Goal: Task Accomplishment & Management: Use online tool/utility

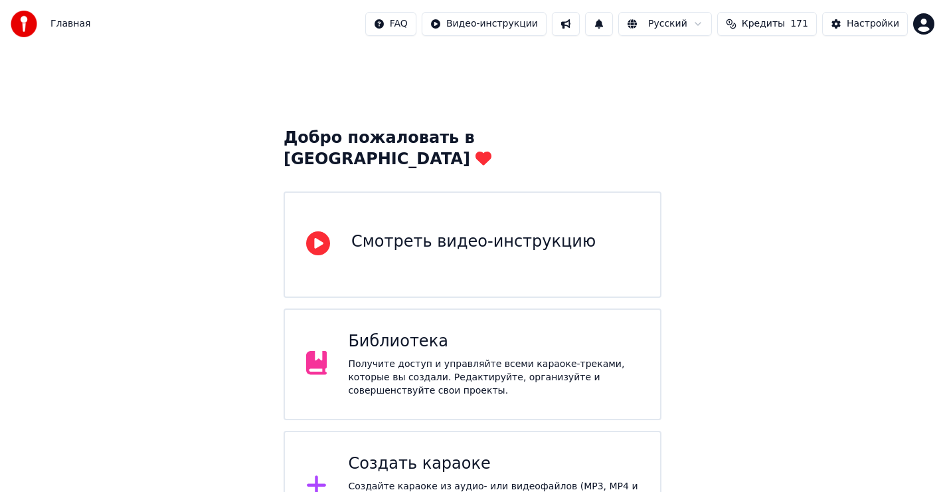
click at [433, 454] on div "Создать караоке Создайте караоке из аудио- или видеофайлов (MP3, MP4 и других),…" at bounding box center [493, 486] width 291 height 66
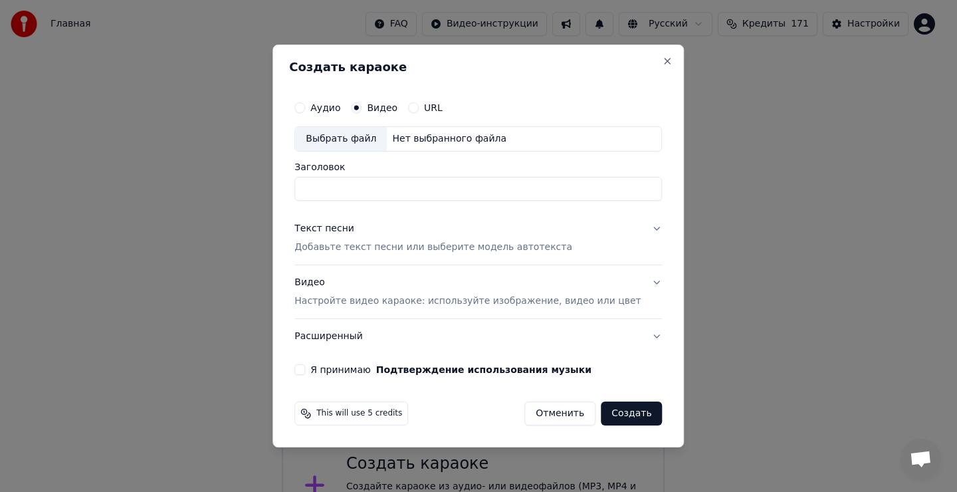
click at [359, 143] on div "Выбрать файл" at bounding box center [341, 139] width 92 height 24
type input "**********"
click at [354, 231] on div "Текст песни" at bounding box center [324, 228] width 60 height 13
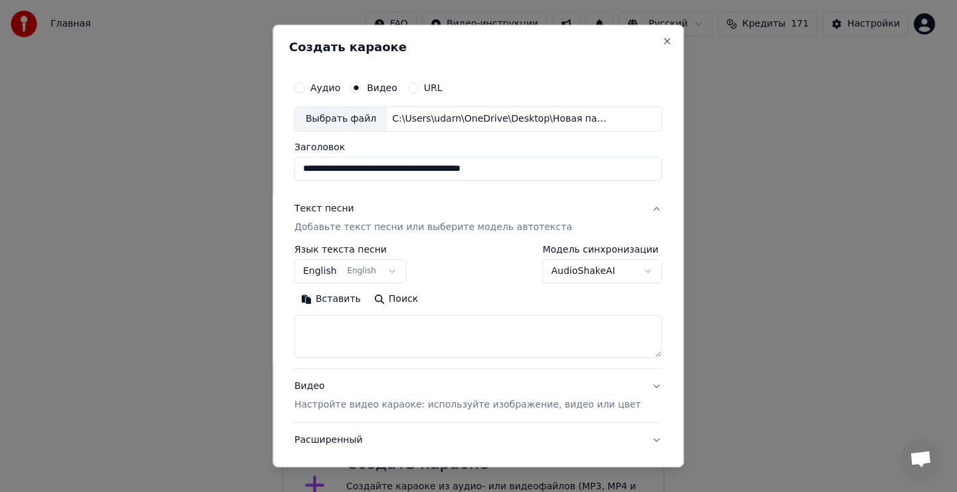
drag, startPoint x: 367, startPoint y: 343, endPoint x: 368, endPoint y: 333, distance: 9.3
click at [369, 341] on textarea at bounding box center [477, 336] width 367 height 43
drag, startPoint x: 368, startPoint y: 333, endPoint x: 365, endPoint y: 339, distance: 6.8
drag, startPoint x: 368, startPoint y: 339, endPoint x: 348, endPoint y: 312, distance: 33.8
click at [369, 333] on textarea at bounding box center [477, 336] width 367 height 43
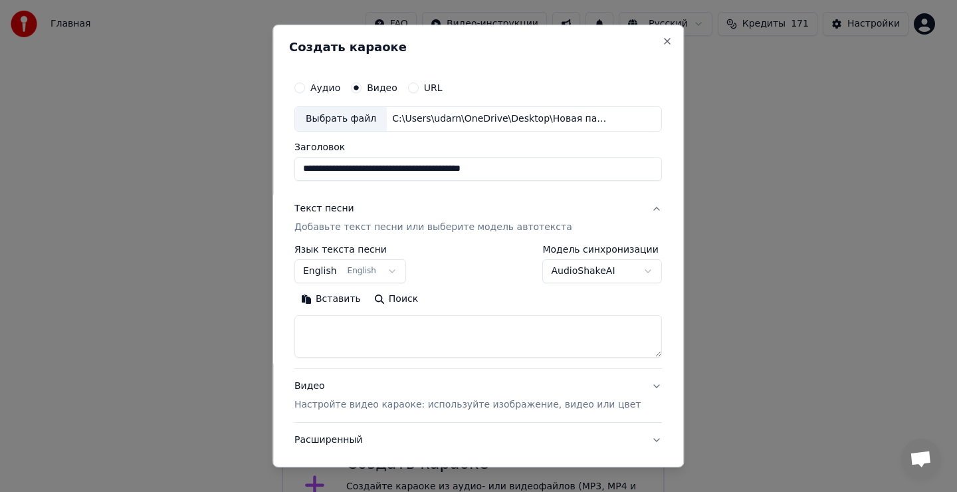
click at [341, 298] on button "Вставить" at bounding box center [330, 298] width 73 height 21
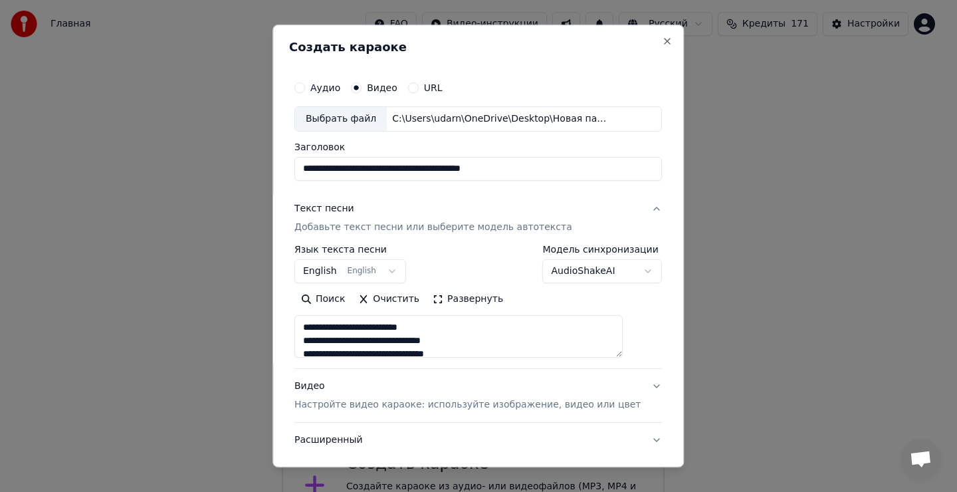
click at [350, 269] on button "English English" at bounding box center [350, 271] width 112 height 24
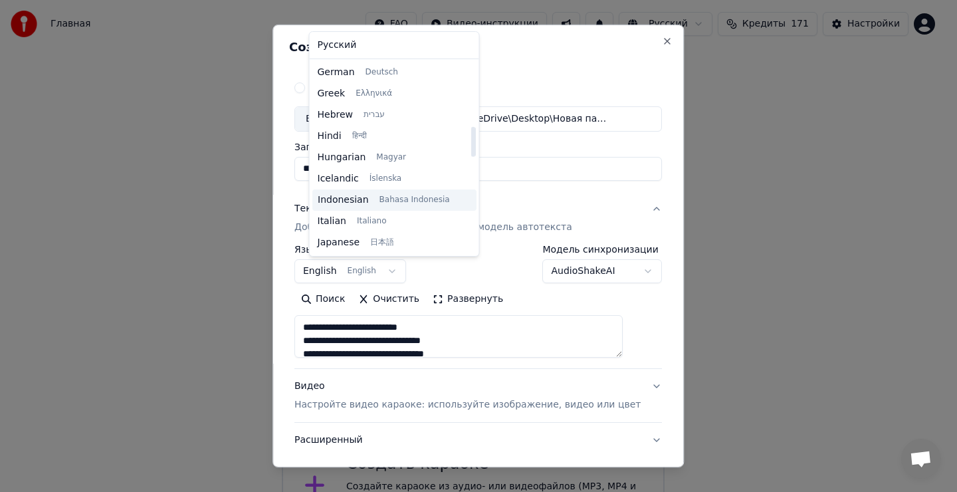
type textarea "**********"
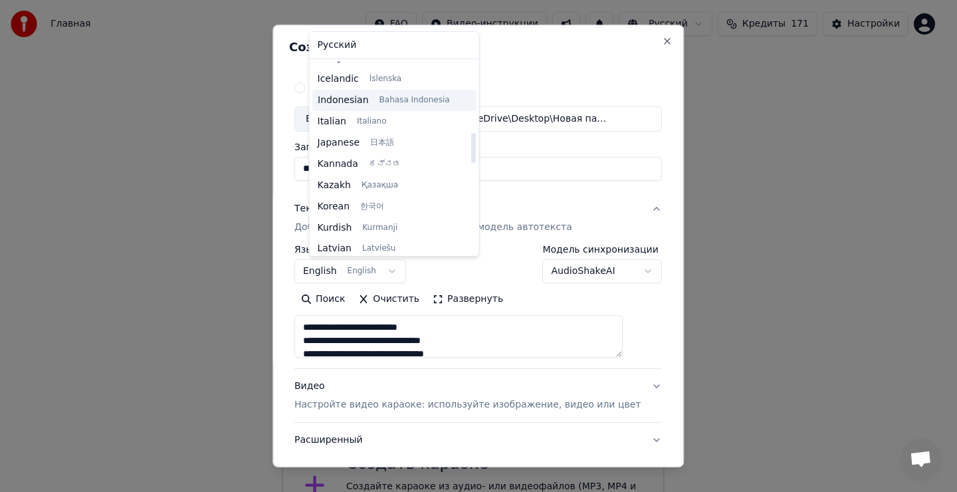
scroll to position [505, 0]
select select "**"
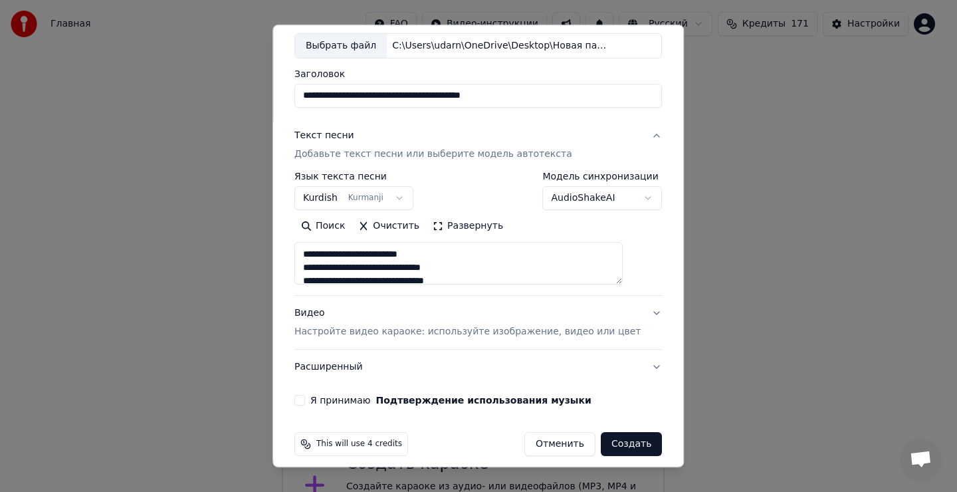
scroll to position [84, 0]
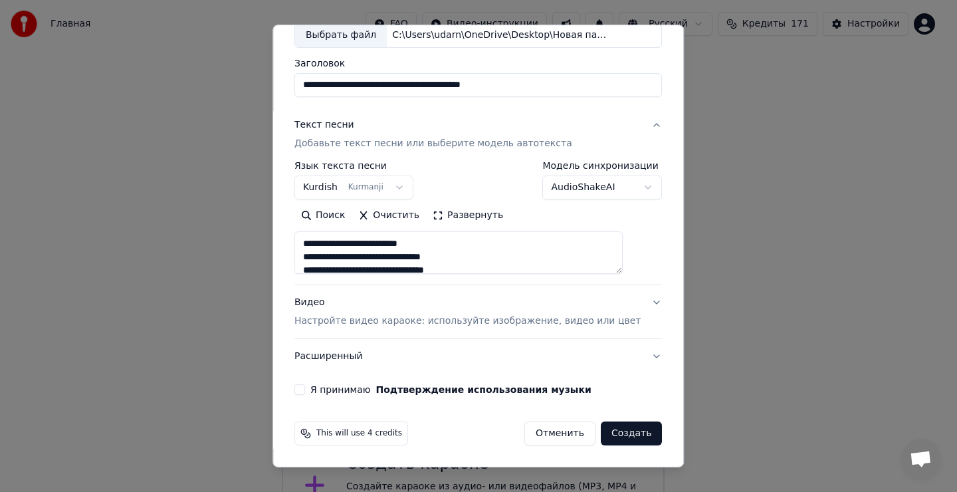
click at [305, 391] on button "Я принимаю Подтверждение использования музыки" at bounding box center [299, 389] width 11 height 11
click at [609, 436] on button "Создать" at bounding box center [631, 433] width 61 height 24
type textarea "**********"
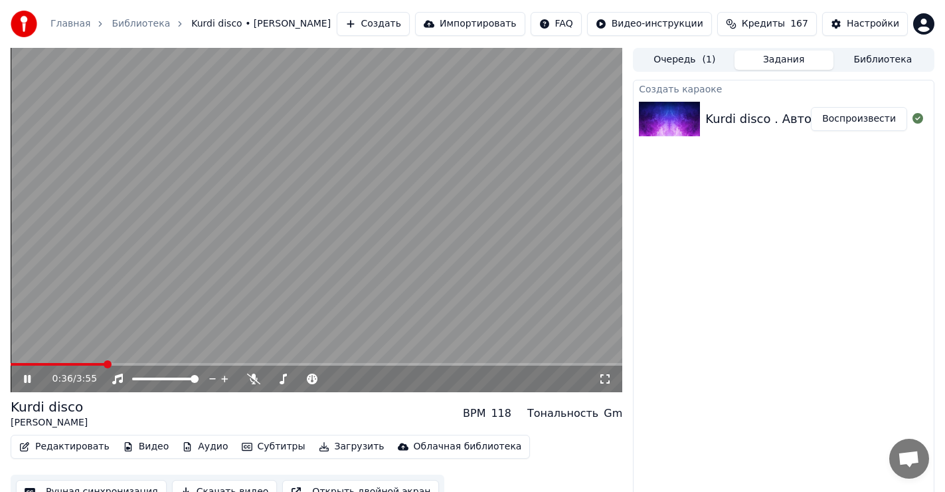
drag, startPoint x: 25, startPoint y: 378, endPoint x: 41, endPoint y: 375, distance: 15.5
click at [25, 377] on icon at bounding box center [27, 379] width 7 height 8
click at [11, 362] on span at bounding box center [15, 364] width 8 height 8
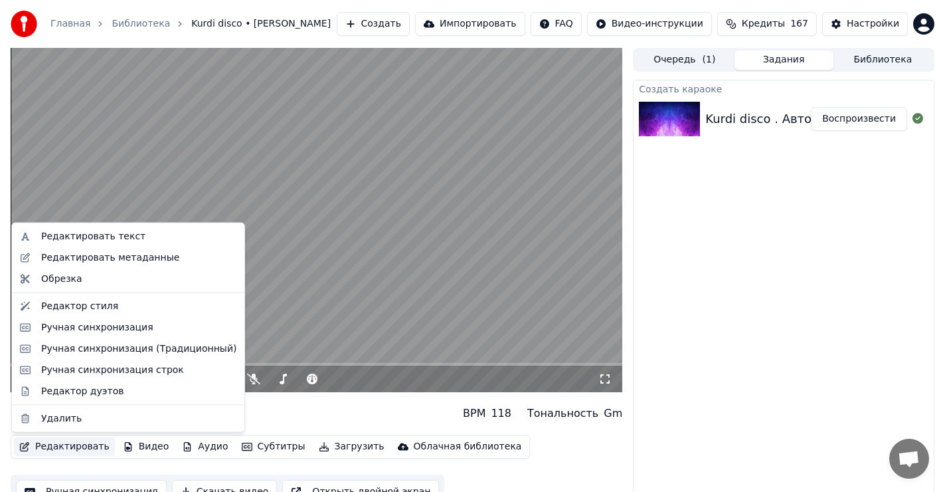
click at [74, 444] on button "Редактировать" at bounding box center [64, 446] width 101 height 19
click at [94, 237] on div "Редактировать текст" at bounding box center [93, 236] width 104 height 13
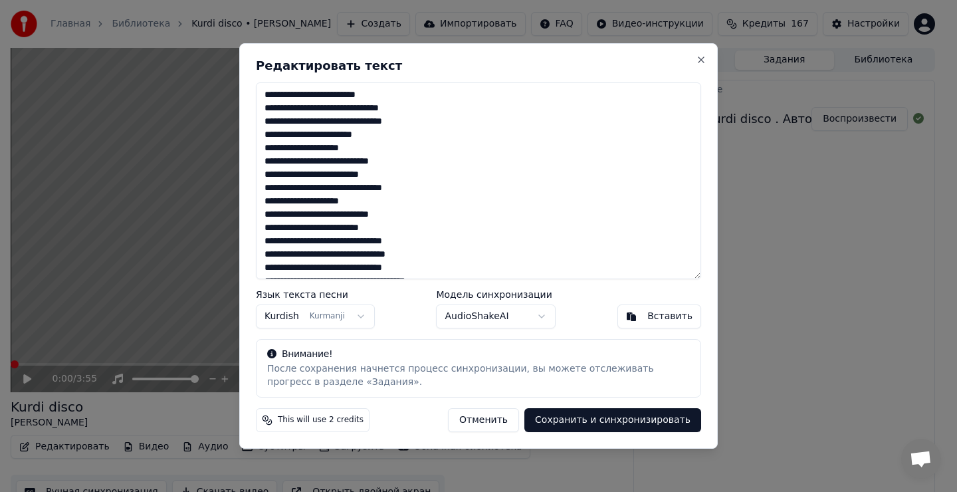
click at [384, 138] on textarea "**********" at bounding box center [478, 180] width 445 height 197
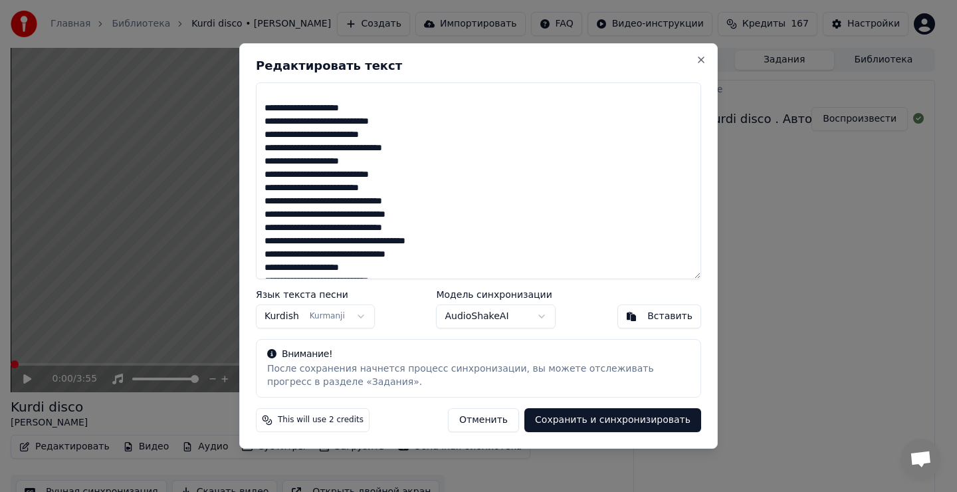
click at [409, 148] on textarea "**********" at bounding box center [478, 180] width 445 height 197
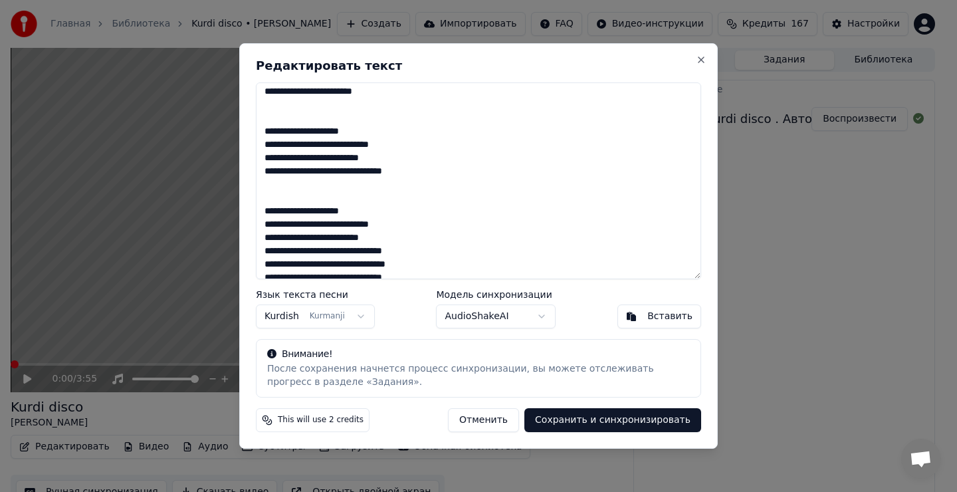
scroll to position [146, 0]
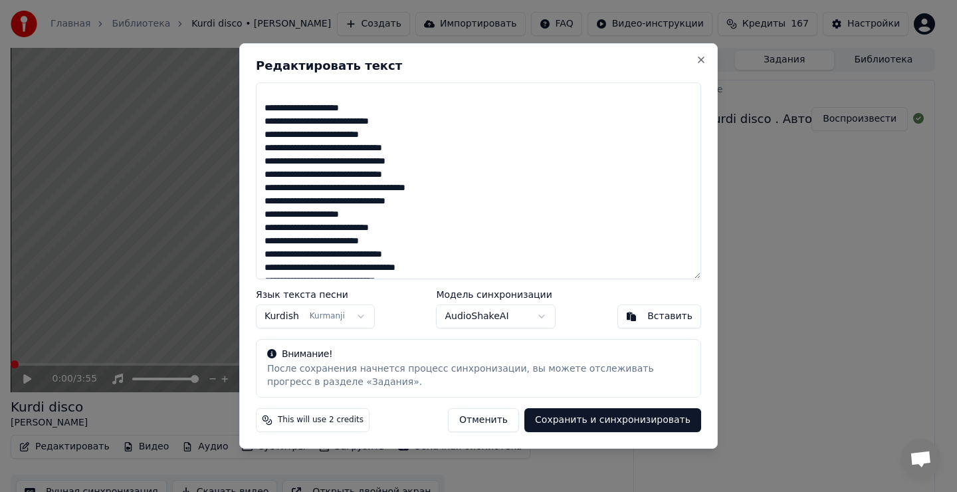
click at [411, 151] on textarea "**********" at bounding box center [478, 180] width 445 height 197
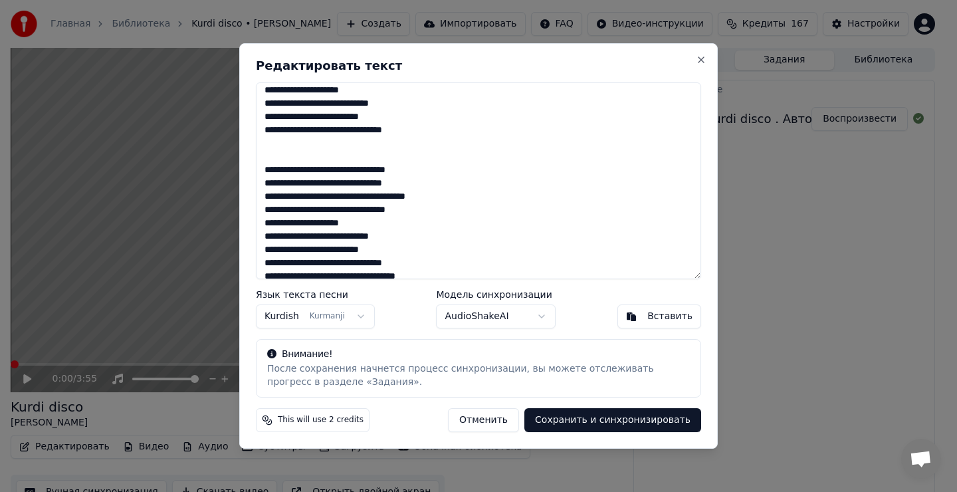
scroll to position [199, 0]
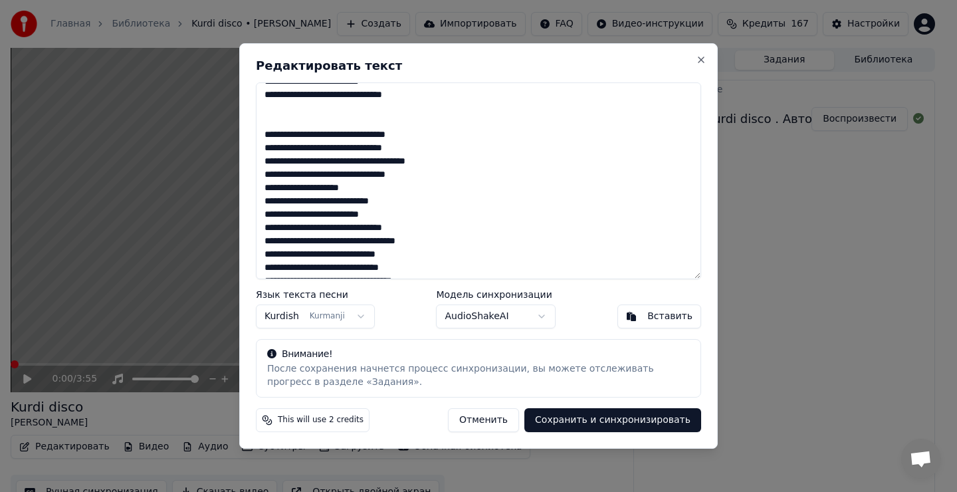
click at [426, 180] on textarea "**********" at bounding box center [478, 180] width 445 height 197
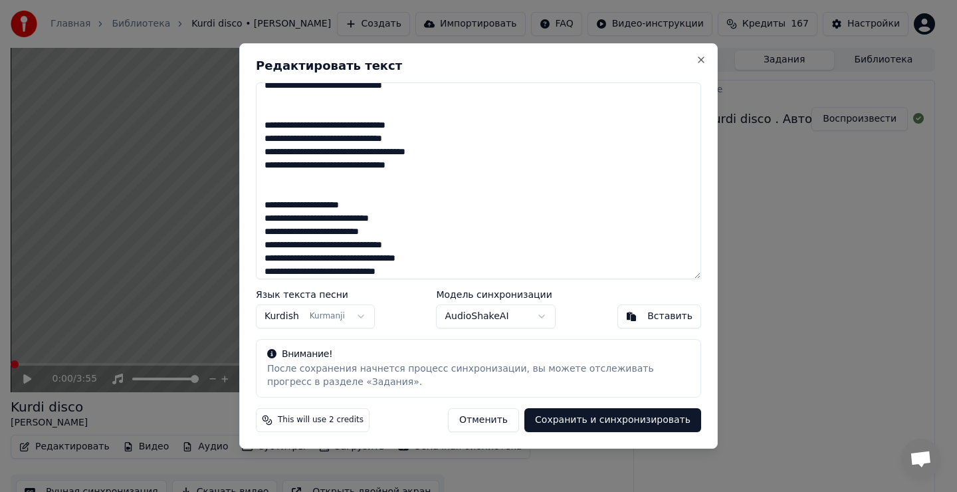
scroll to position [266, 0]
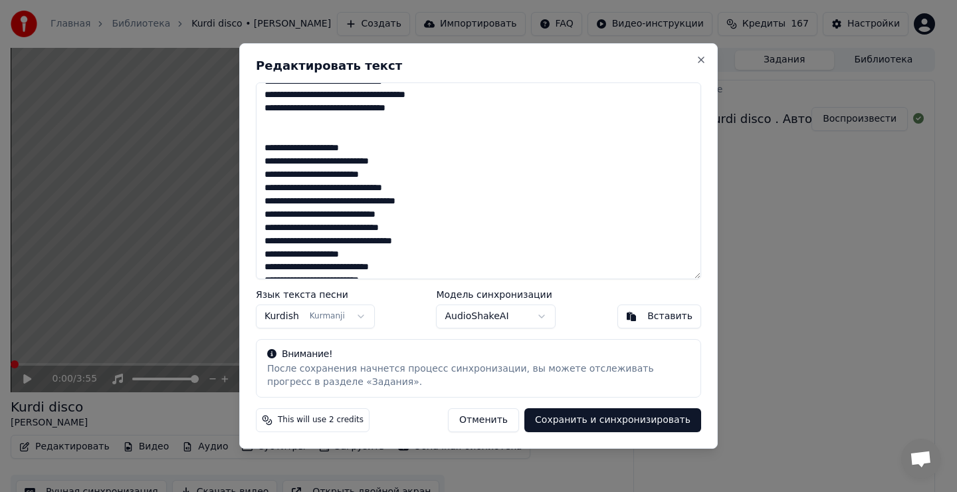
click at [411, 187] on textarea "**********" at bounding box center [478, 180] width 445 height 197
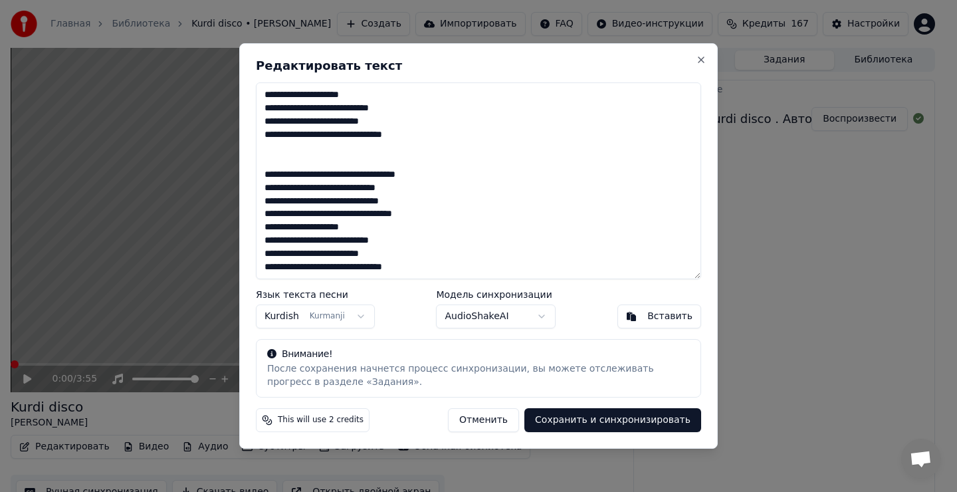
scroll to position [320, 0]
click at [422, 217] on textarea "**********" at bounding box center [478, 180] width 445 height 197
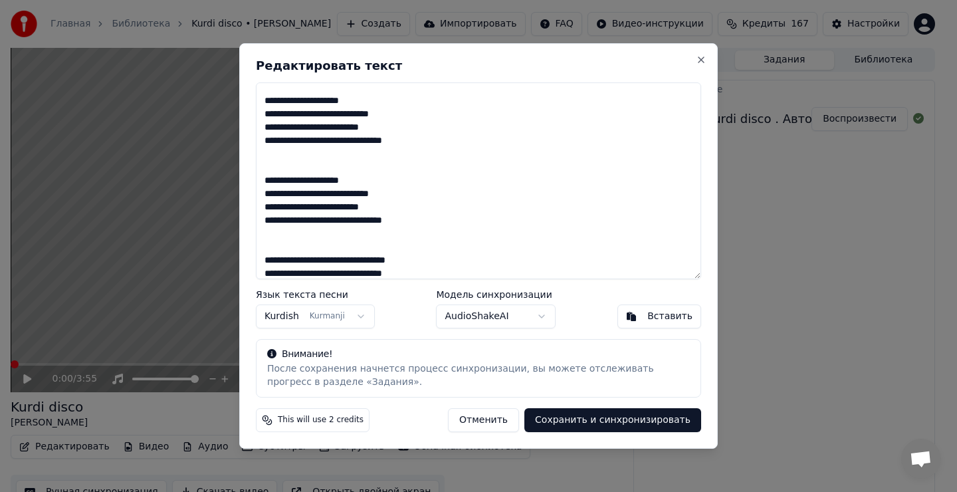
scroll to position [0, 0]
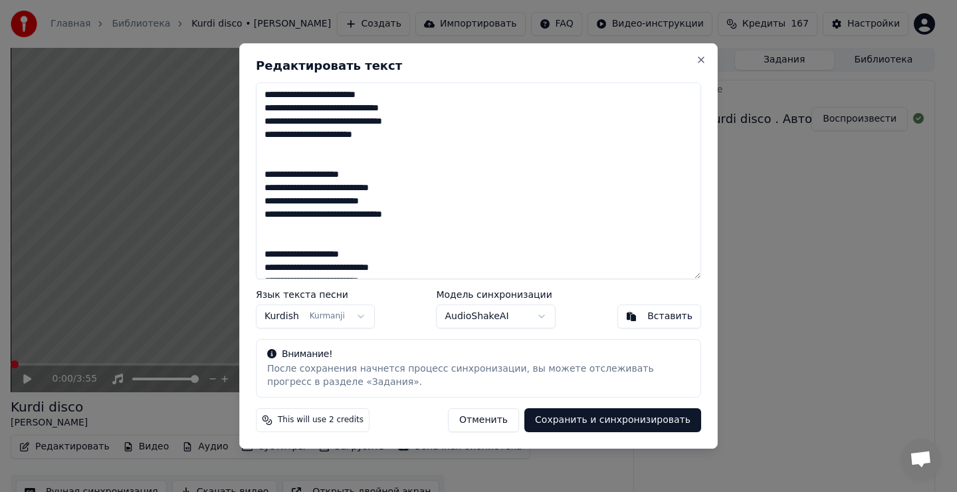
type textarea "**********"
click at [282, 315] on button "[PERSON_NAME]" at bounding box center [315, 316] width 119 height 24
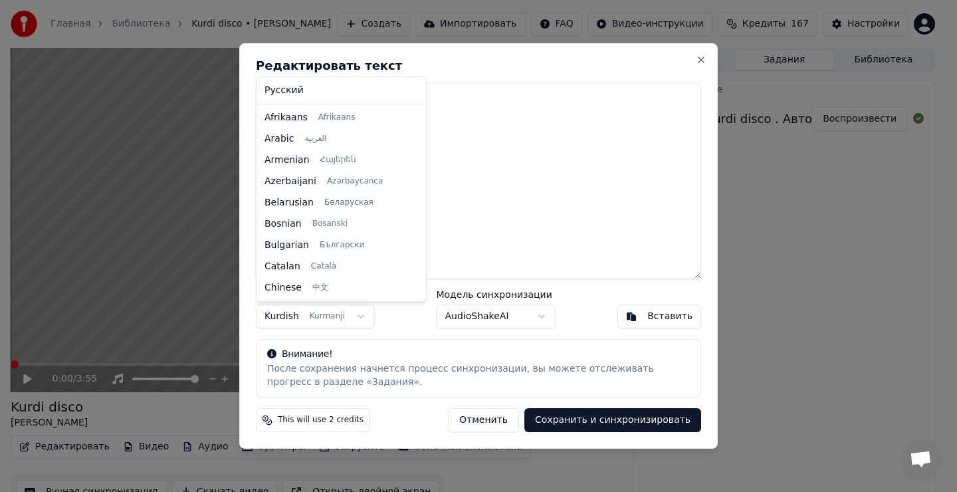
scroll to position [489, 0]
drag, startPoint x: 294, startPoint y: 82, endPoint x: 296, endPoint y: 89, distance: 6.8
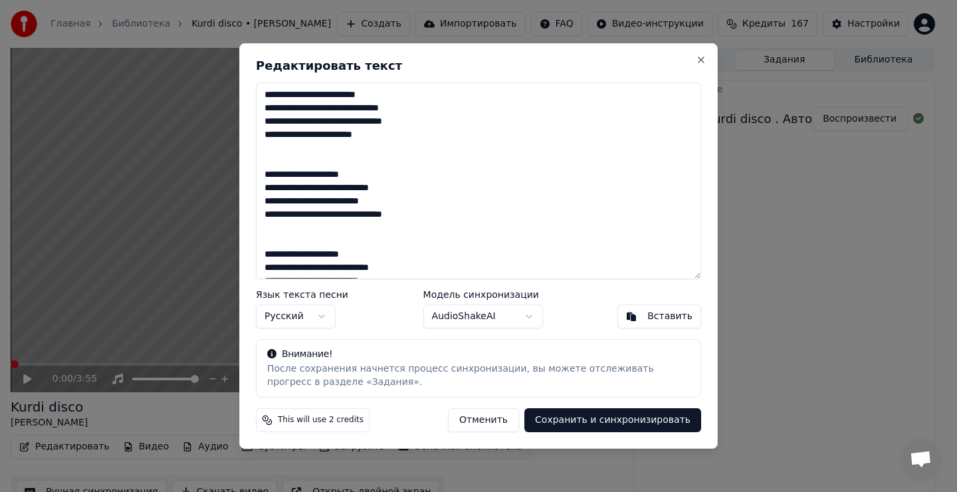
click at [613, 423] on button "Сохранить и синхронизировать" at bounding box center [612, 420] width 177 height 24
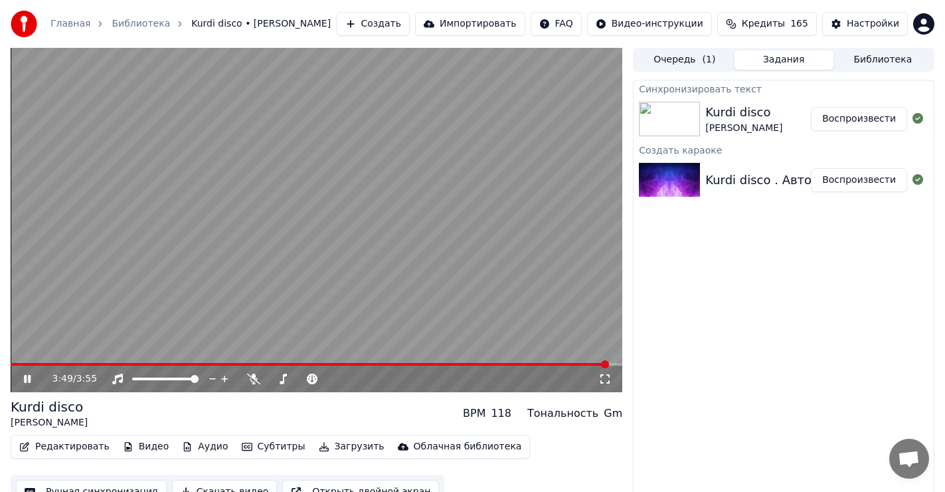
click at [15, 364] on span at bounding box center [310, 364] width 599 height 3
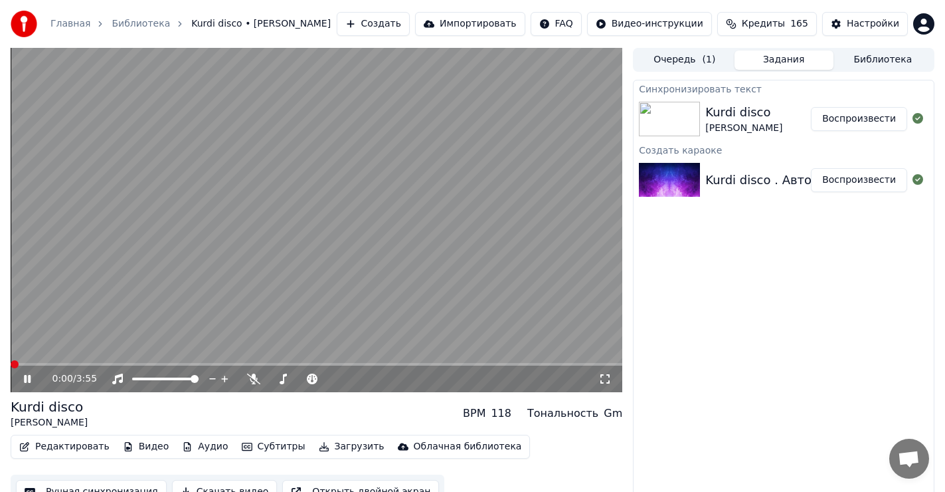
click at [11, 363] on span at bounding box center [15, 364] width 8 height 8
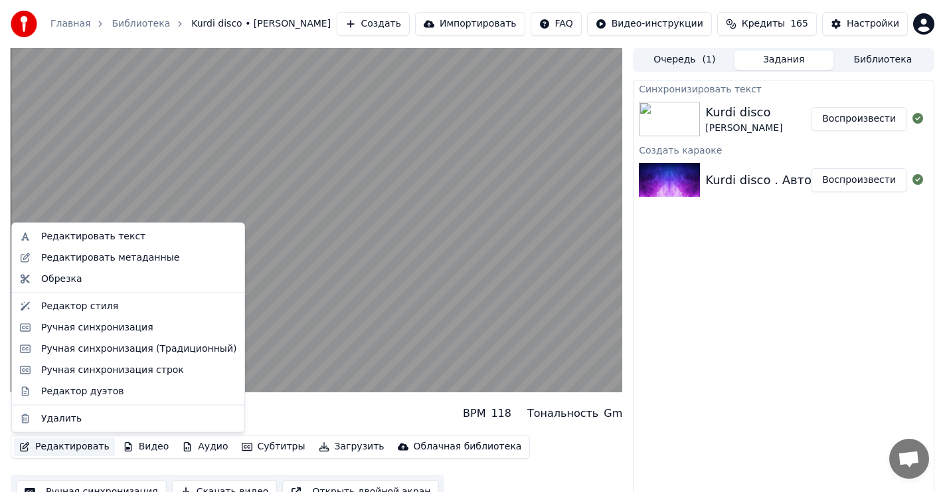
click at [75, 446] on button "Редактировать" at bounding box center [64, 446] width 101 height 19
click at [118, 235] on div "Редактировать текст" at bounding box center [93, 236] width 104 height 13
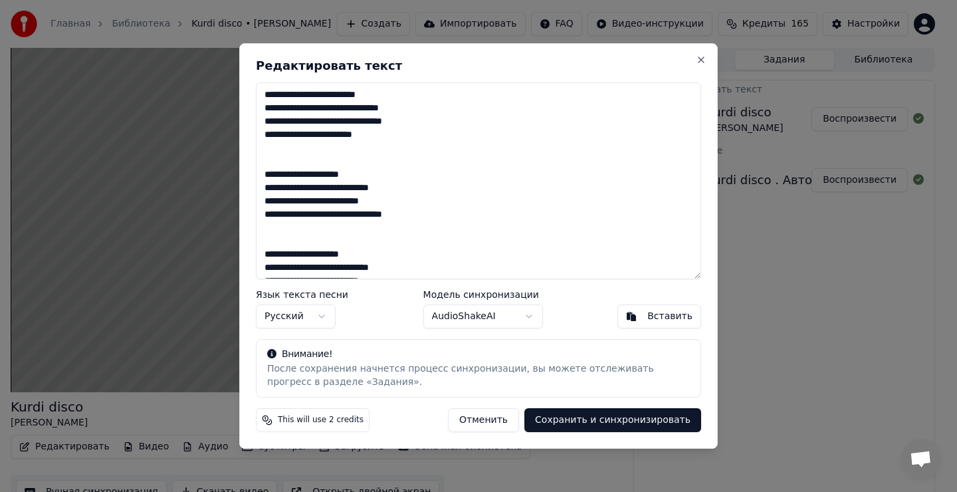
click at [522, 315] on body "Главная Библиотека Kurdi disco • [PERSON_NAME] Импортировать FAQ Видео-инструкц…" at bounding box center [472, 246] width 945 height 492
click at [632, 422] on button "Сохранить и синхронизировать" at bounding box center [612, 420] width 177 height 24
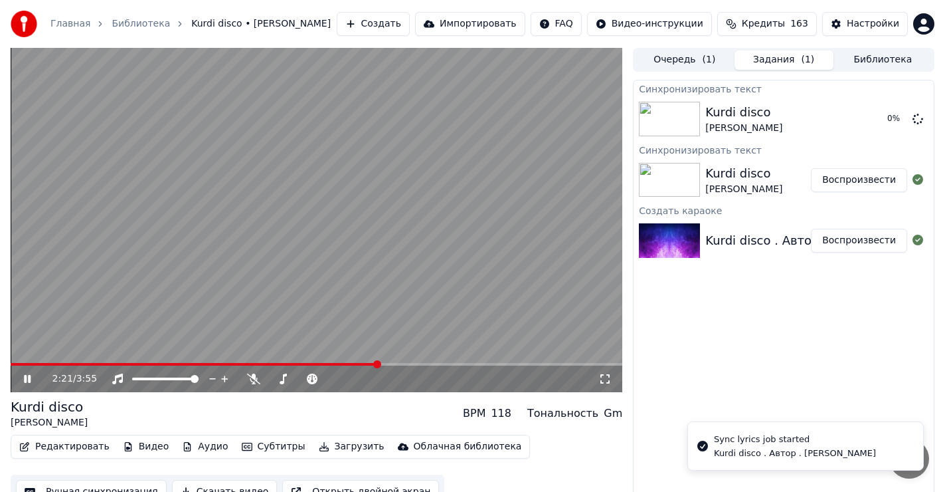
click at [31, 375] on icon at bounding box center [36, 378] width 31 height 11
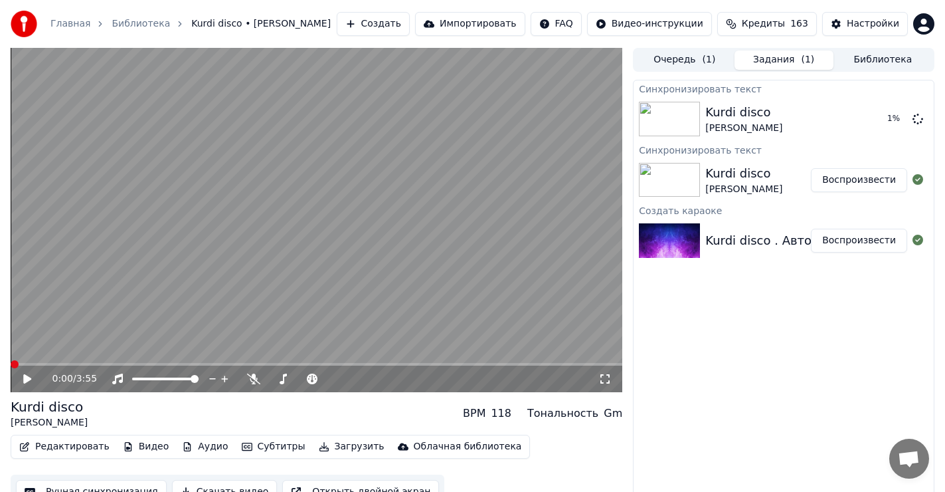
click at [11, 360] on span at bounding box center [15, 364] width 8 height 8
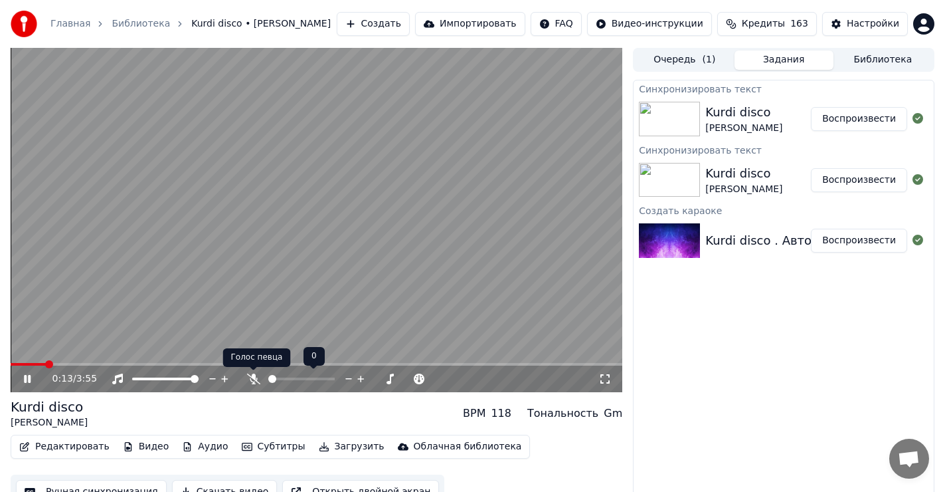
drag, startPoint x: 250, startPoint y: 374, endPoint x: 249, endPoint y: 386, distance: 12.0
click at [250, 376] on icon at bounding box center [253, 378] width 13 height 11
click at [11, 365] on span at bounding box center [15, 364] width 8 height 8
click at [24, 376] on icon at bounding box center [27, 379] width 7 height 8
click at [11, 368] on span at bounding box center [15, 364] width 8 height 8
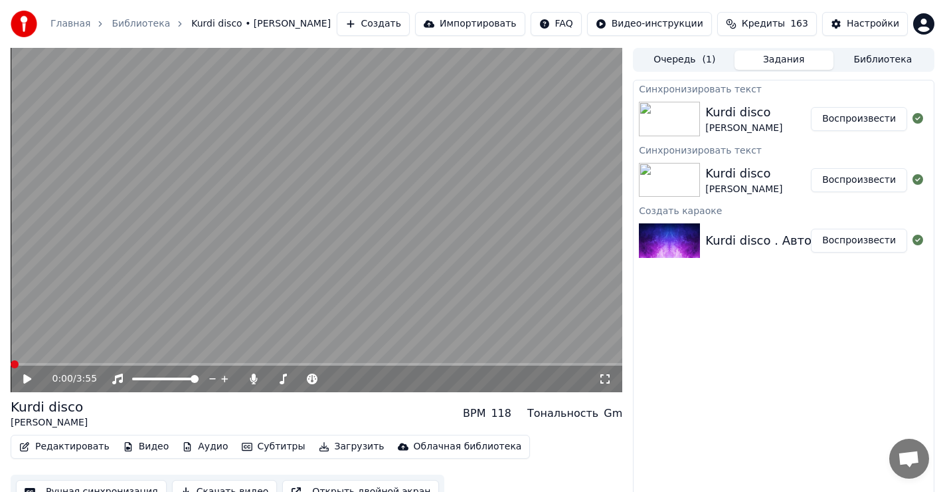
click at [62, 442] on button "Редактировать" at bounding box center [64, 446] width 101 height 19
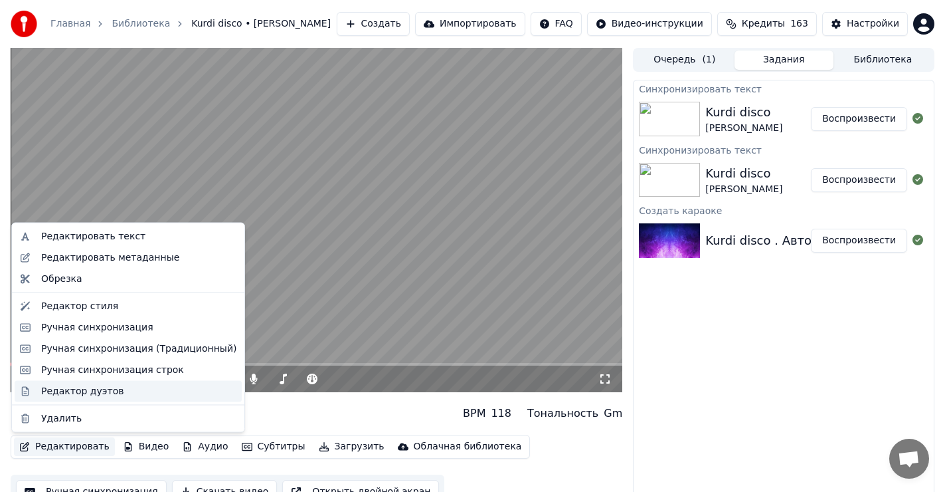
click at [71, 393] on div "Редактор дуэтов" at bounding box center [82, 390] width 82 height 13
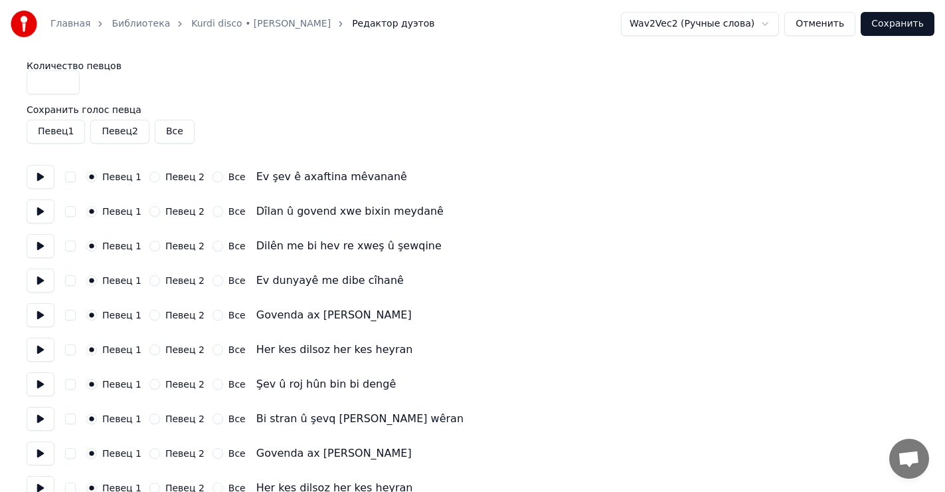
click at [902, 27] on button "Сохранить" at bounding box center [898, 24] width 74 height 24
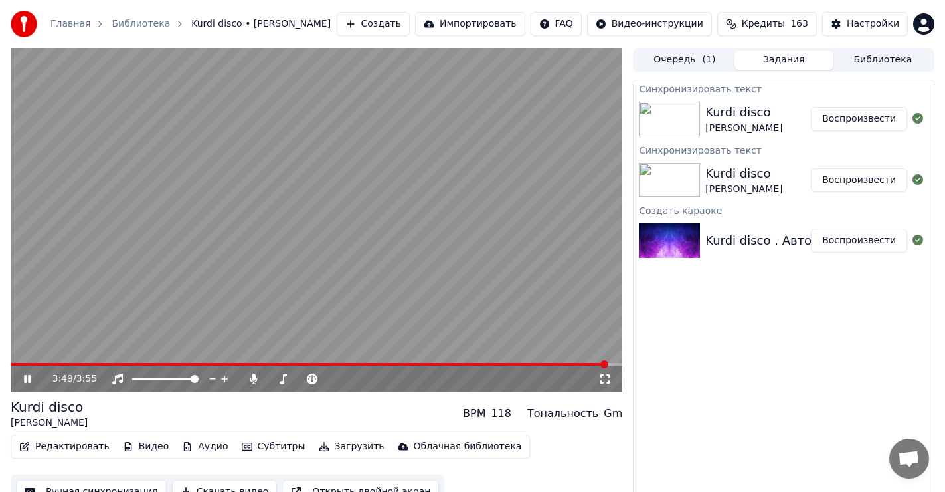
click at [873, 180] on button "Воспроизвести" at bounding box center [859, 180] width 96 height 24
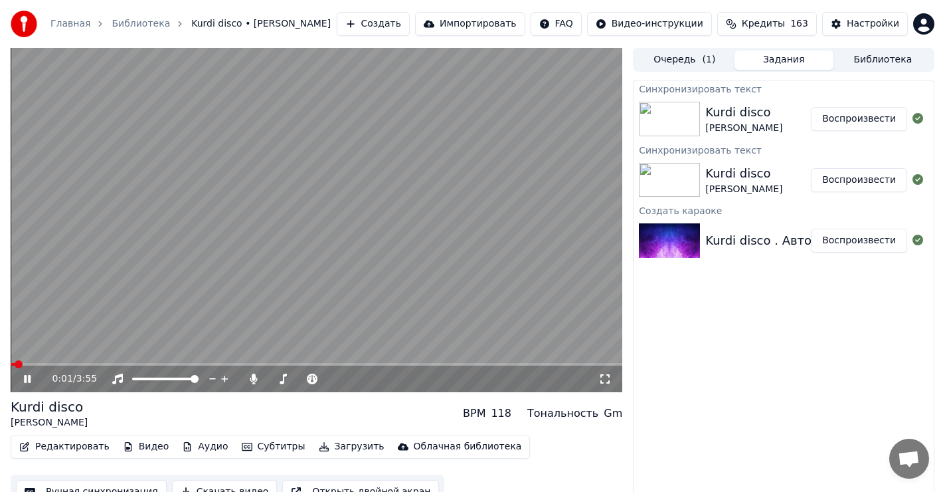
click at [384, 363] on span at bounding box center [317, 364] width 612 height 3
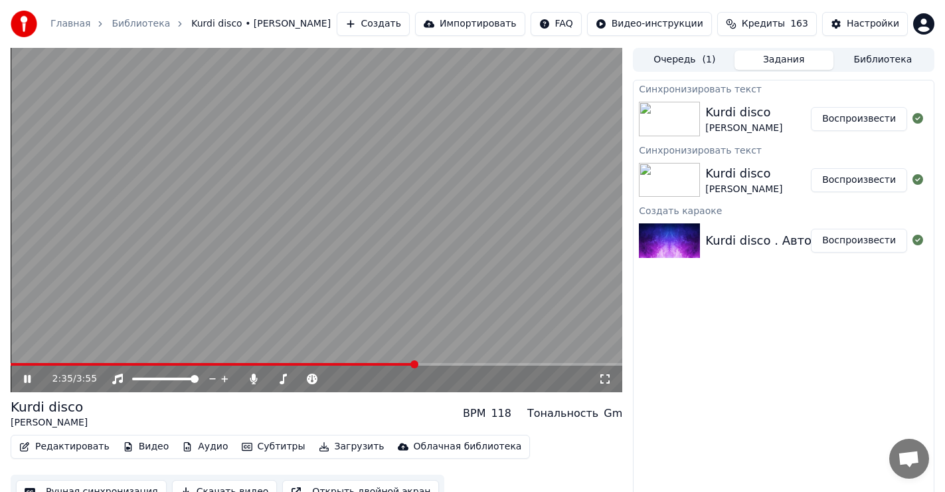
click at [15, 363] on span at bounding box center [213, 364] width 405 height 3
click at [25, 378] on icon at bounding box center [27, 379] width 7 height 8
click at [71, 446] on button "Редактировать" at bounding box center [64, 446] width 101 height 19
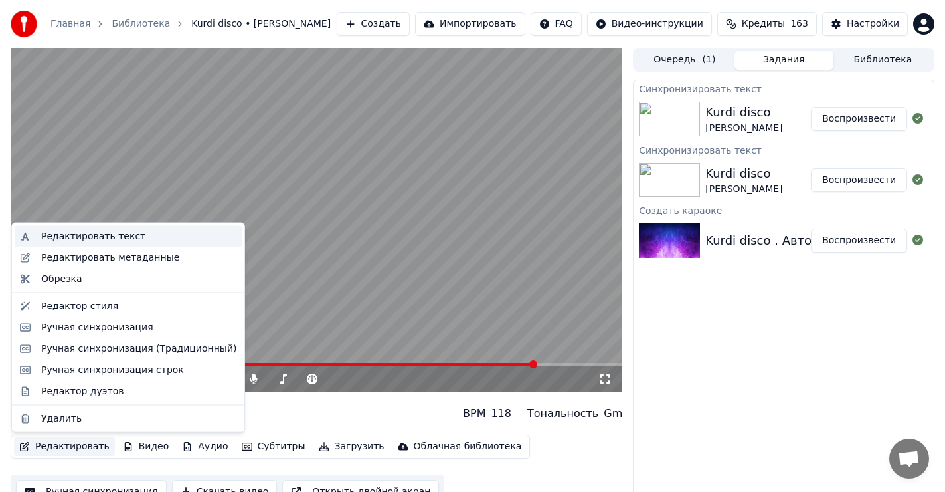
click at [99, 237] on div "Редактировать текст" at bounding box center [93, 236] width 104 height 13
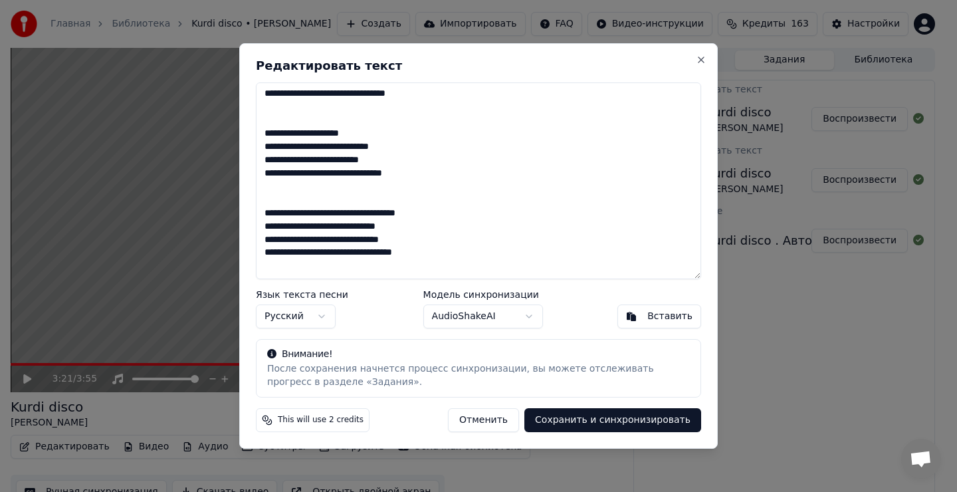
scroll to position [280, 0]
click at [701, 58] on button "Close" at bounding box center [701, 59] width 11 height 11
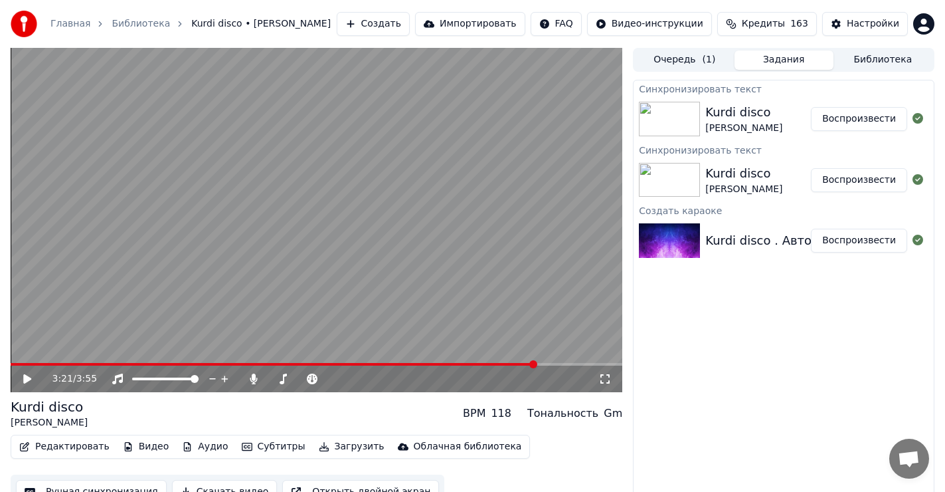
click at [27, 378] on icon at bounding box center [27, 378] width 8 height 9
click at [29, 378] on icon at bounding box center [27, 379] width 7 height 8
click at [34, 379] on icon at bounding box center [36, 378] width 31 height 11
click at [27, 378] on icon at bounding box center [27, 379] width 7 height 8
click at [65, 448] on button "Редактировать" at bounding box center [64, 446] width 101 height 19
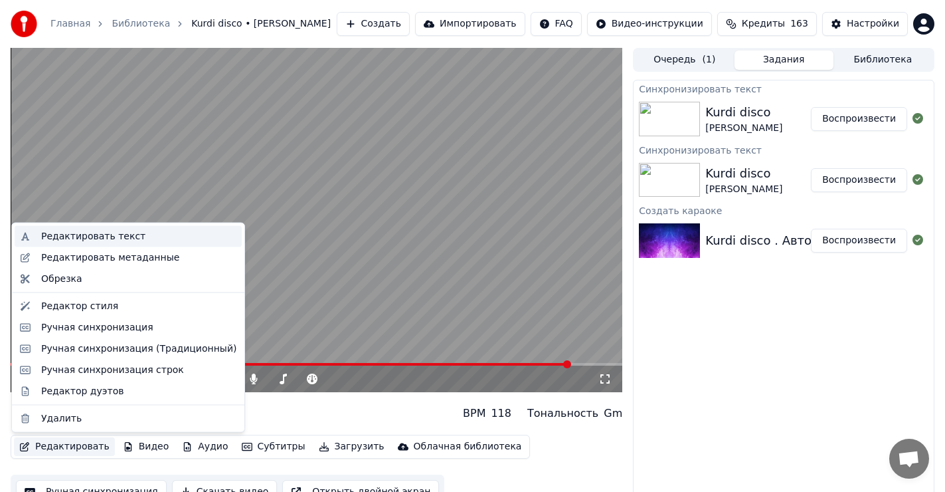
click at [122, 238] on div "Редактировать текст" at bounding box center [93, 236] width 104 height 13
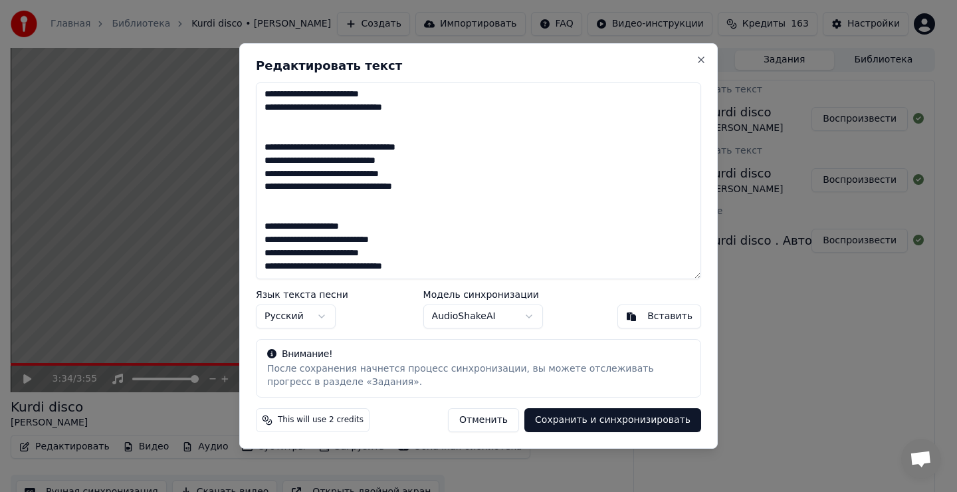
scroll to position [346, 0]
drag, startPoint x: 264, startPoint y: 227, endPoint x: 412, endPoint y: 270, distance: 154.5
click at [412, 270] on textarea "**********" at bounding box center [478, 180] width 445 height 197
click at [427, 263] on textarea "**********" at bounding box center [478, 180] width 445 height 197
drag, startPoint x: 263, startPoint y: 96, endPoint x: 458, endPoint y: 300, distance: 282.4
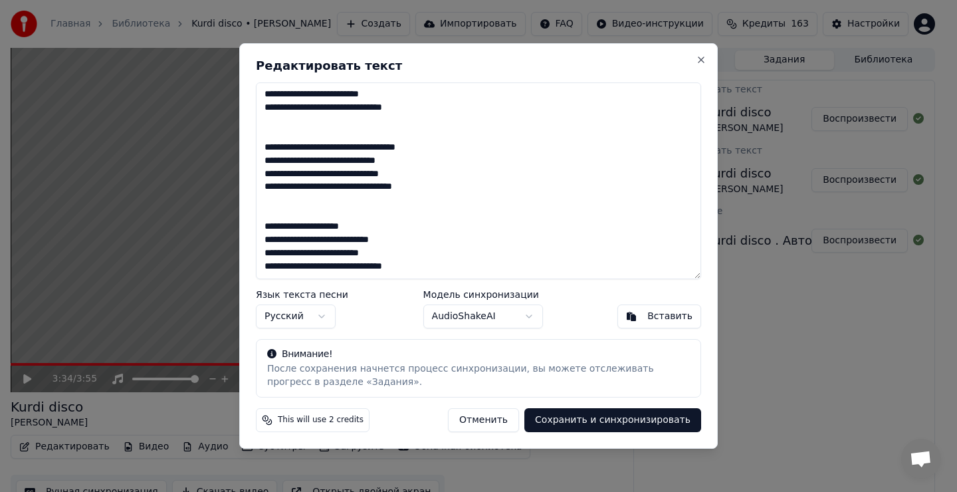
click at [458, 300] on div "**********" at bounding box center [478, 245] width 478 height 405
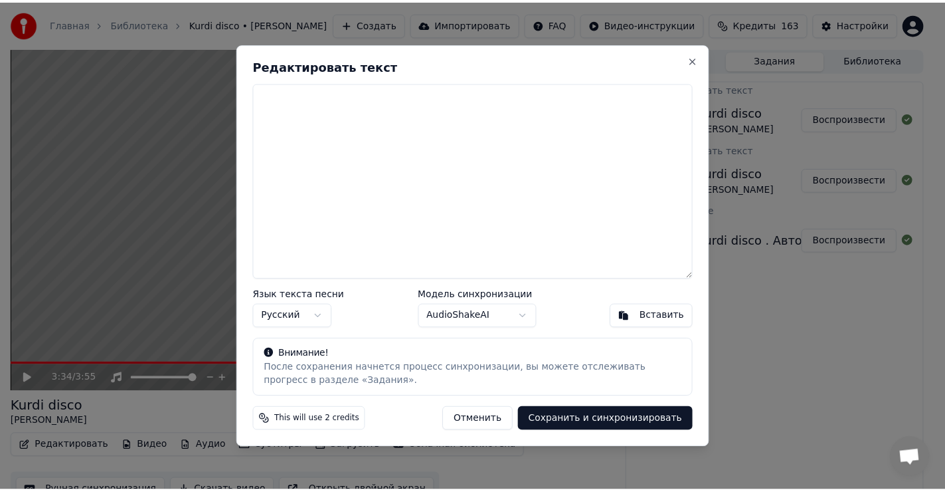
scroll to position [0, 0]
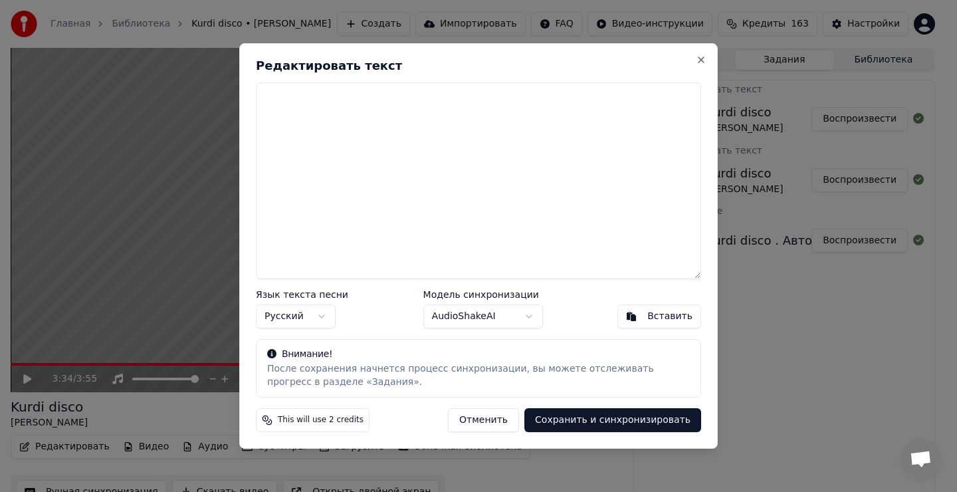
drag, startPoint x: 303, startPoint y: 210, endPoint x: 317, endPoint y: 208, distance: 14.1
click at [308, 209] on textarea at bounding box center [478, 180] width 445 height 197
drag, startPoint x: 317, startPoint y: 208, endPoint x: 326, endPoint y: 204, distance: 9.5
drag, startPoint x: 326, startPoint y: 201, endPoint x: 328, endPoint y: 220, distance: 18.7
click at [326, 204] on textarea at bounding box center [478, 180] width 445 height 197
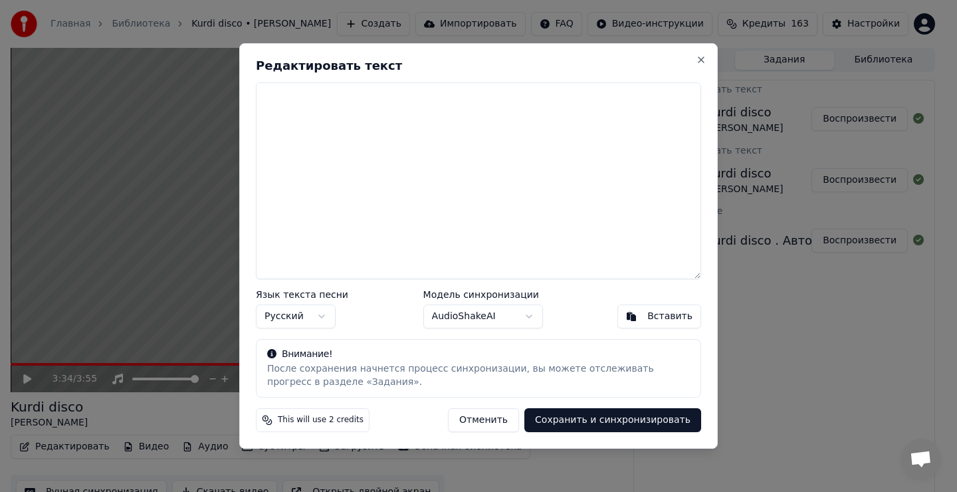
drag, startPoint x: 666, startPoint y: 317, endPoint x: 657, endPoint y: 313, distance: 9.5
click at [665, 317] on div "Вставить" at bounding box center [669, 316] width 45 height 13
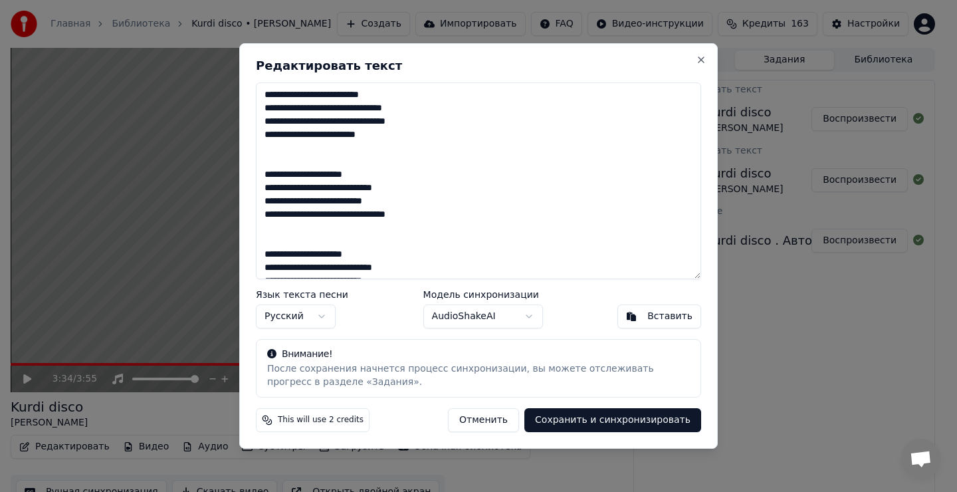
click at [620, 421] on button "Сохранить и синхронизировать" at bounding box center [612, 420] width 177 height 24
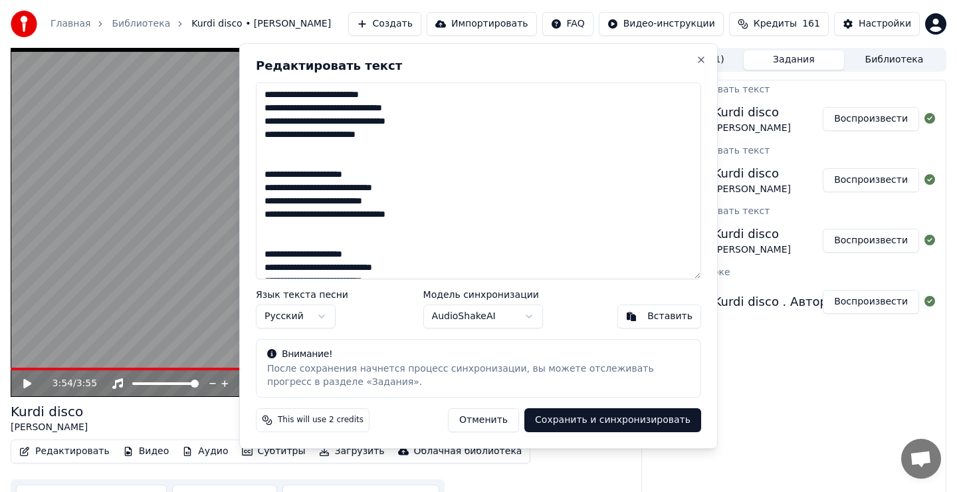
type textarea "**********"
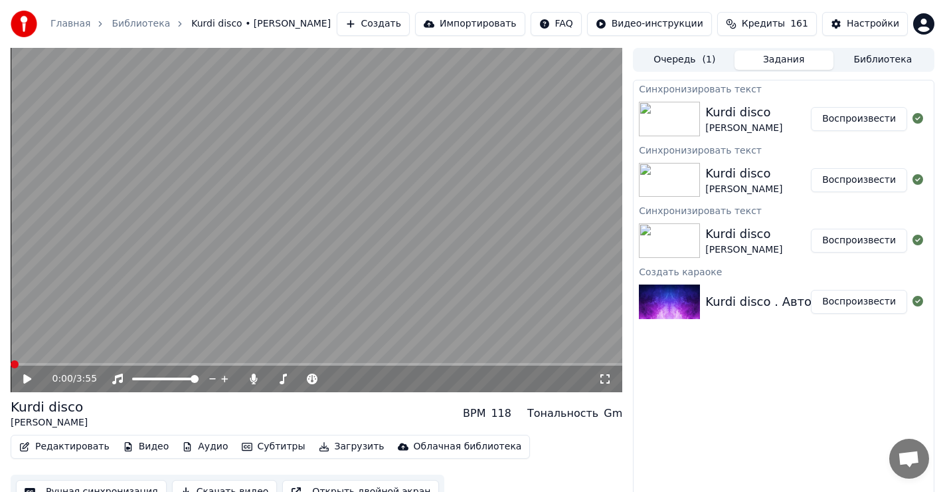
click at [11, 364] on span at bounding box center [11, 364] width 0 height 3
click at [865, 122] on button "Воспроизвести" at bounding box center [859, 119] width 96 height 24
click at [25, 378] on icon at bounding box center [27, 379] width 7 height 8
click at [11, 360] on span at bounding box center [15, 364] width 8 height 8
